Goal: Navigation & Orientation: Find specific page/section

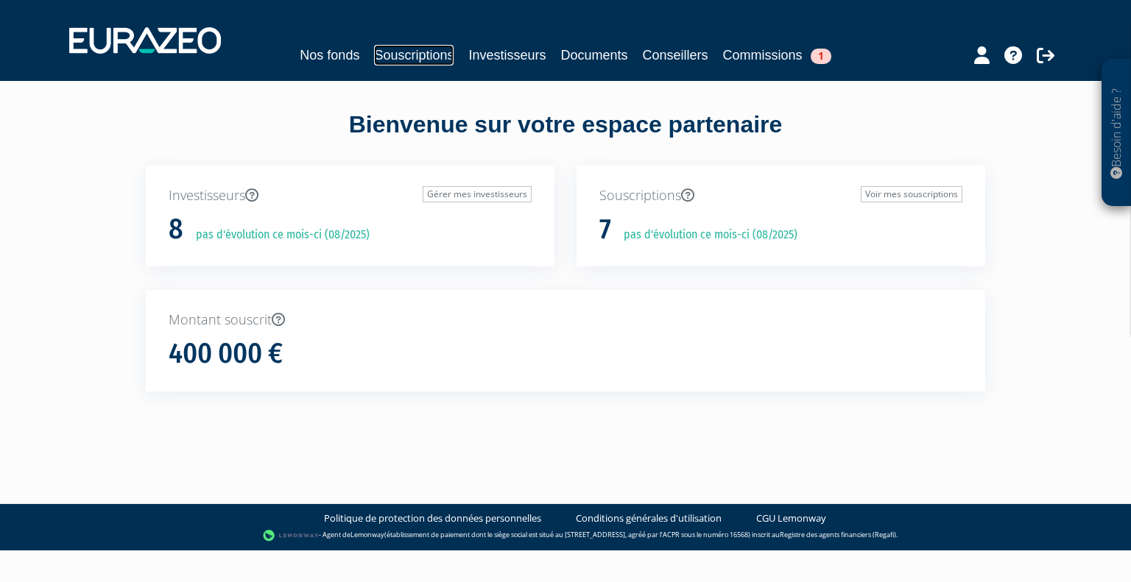
click at [411, 57] on link "Souscriptions" at bounding box center [414, 55] width 80 height 21
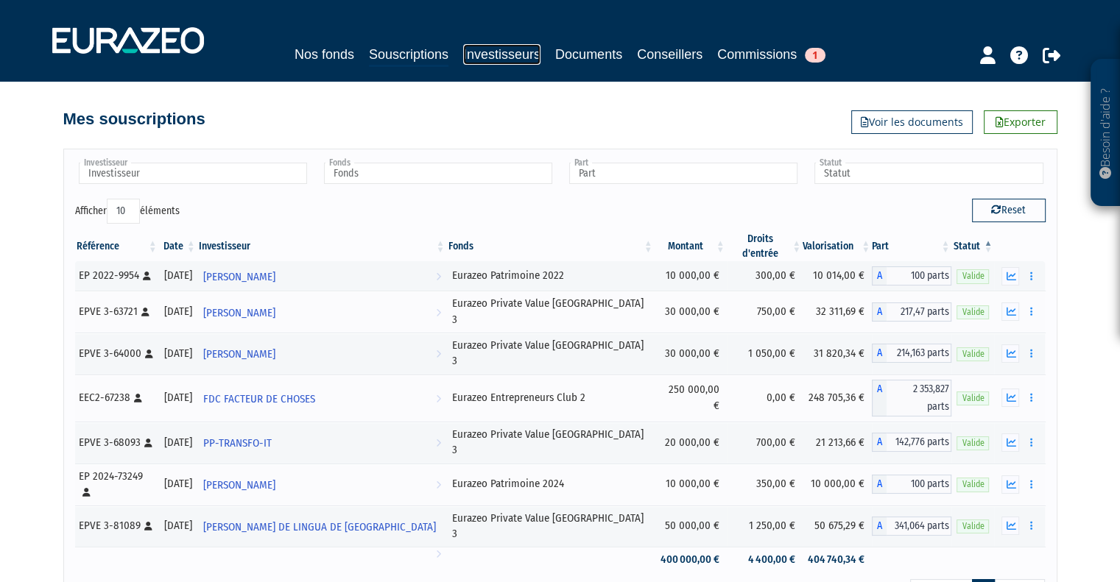
click at [500, 57] on link "Investisseurs" at bounding box center [501, 54] width 77 height 21
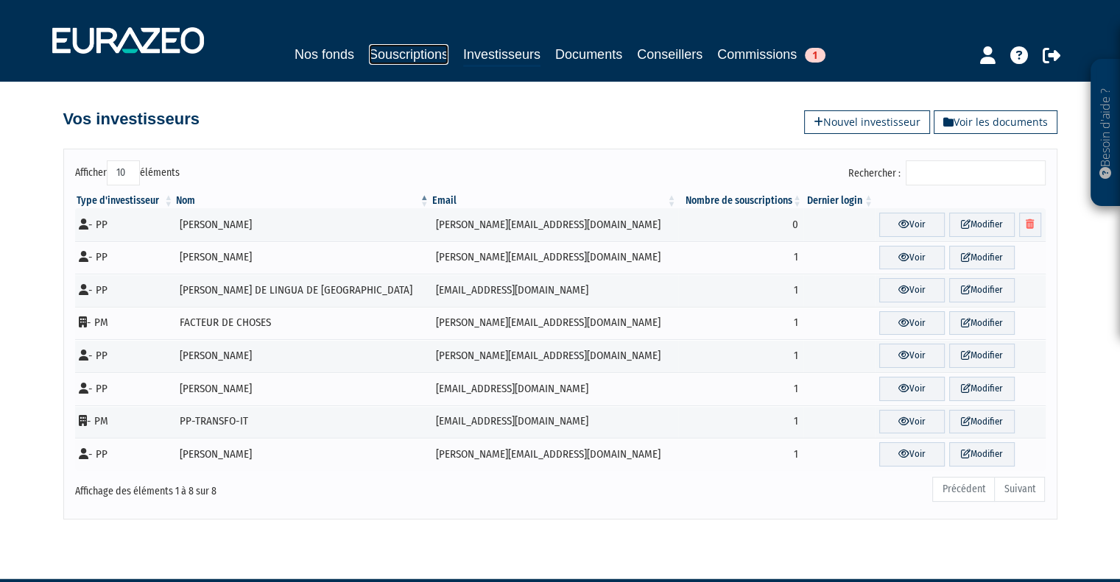
click at [430, 58] on link "Souscriptions" at bounding box center [409, 54] width 80 height 21
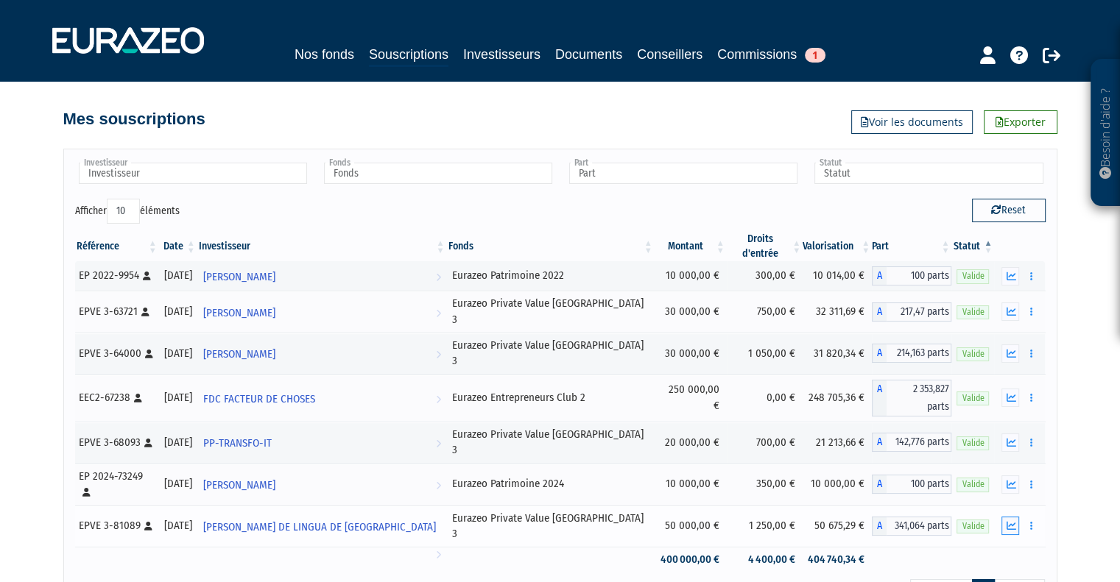
click at [1007, 521] on icon "button" at bounding box center [1011, 526] width 10 height 10
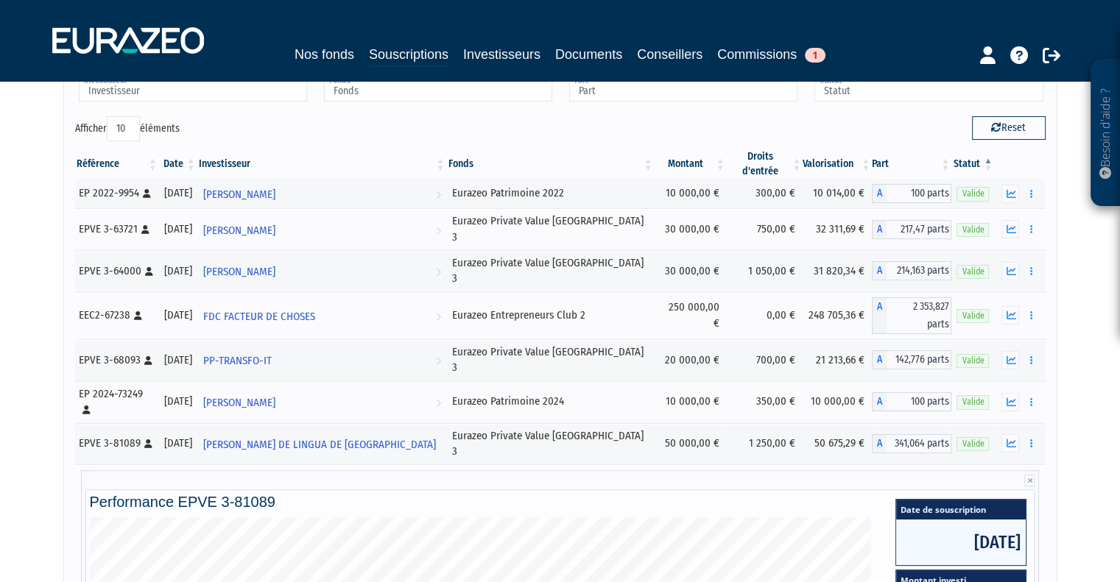
scroll to position [74, 0]
